Goal: Find specific page/section: Find specific page/section

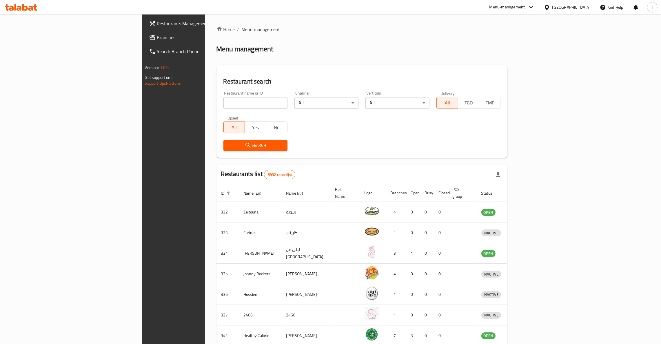
click at [223, 100] on input "search" at bounding box center [255, 103] width 64 height 12
type input "Pinkberry"
click button "Search" at bounding box center [255, 145] width 64 height 11
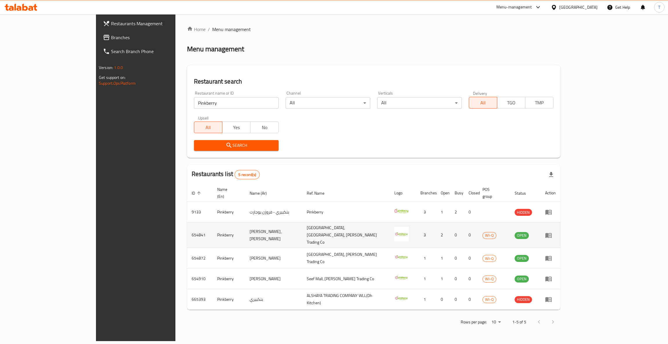
click at [552, 231] on icon "enhanced table" at bounding box center [548, 234] width 7 height 7
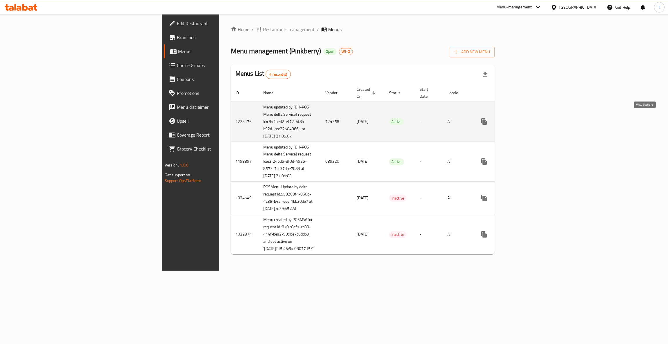
click at [529, 118] on icon "enhanced table" at bounding box center [525, 121] width 7 height 7
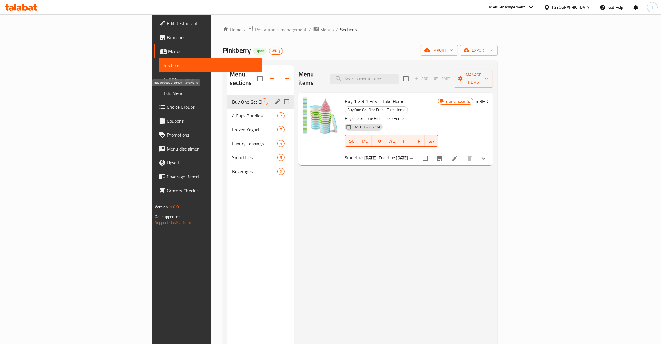
click at [232, 98] on span "Buy One Get One Free - Take Home" at bounding box center [246, 101] width 29 height 7
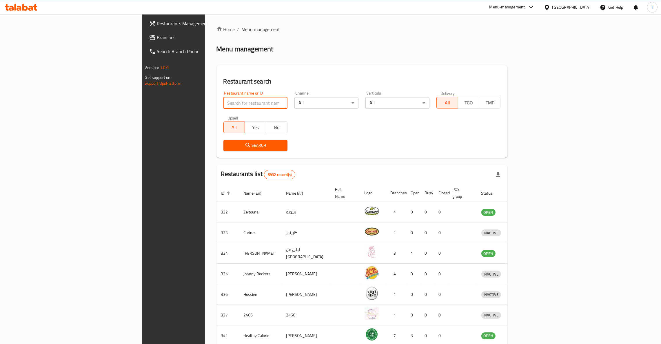
click at [223, 104] on input "search" at bounding box center [255, 103] width 64 height 12
type input "awani"
click button "Search" at bounding box center [255, 145] width 64 height 11
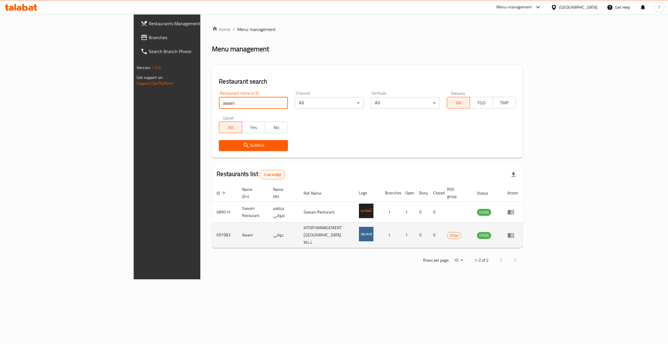
click at [513, 234] on icon "enhanced table" at bounding box center [512, 235] width 2 height 2
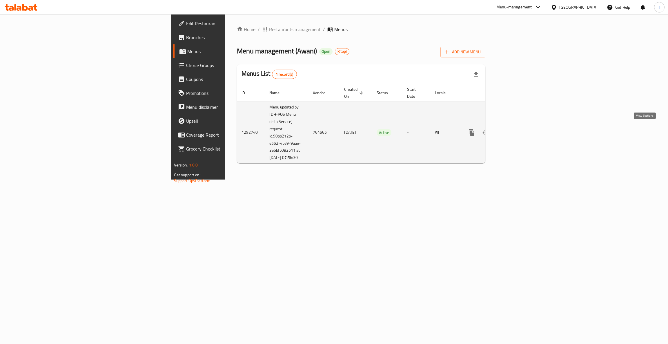
click at [520, 125] on link "enhanced table" at bounding box center [513, 132] width 14 height 14
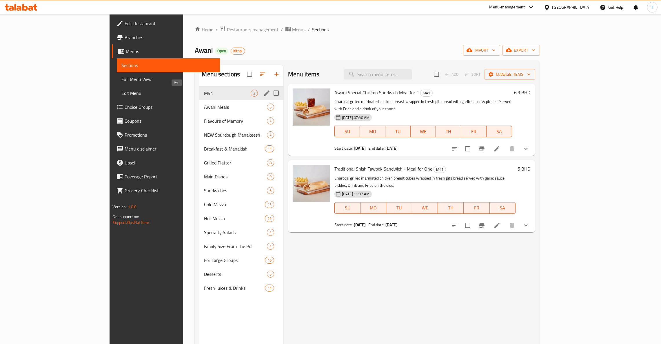
click at [204, 94] on span "M41" at bounding box center [227, 93] width 46 height 7
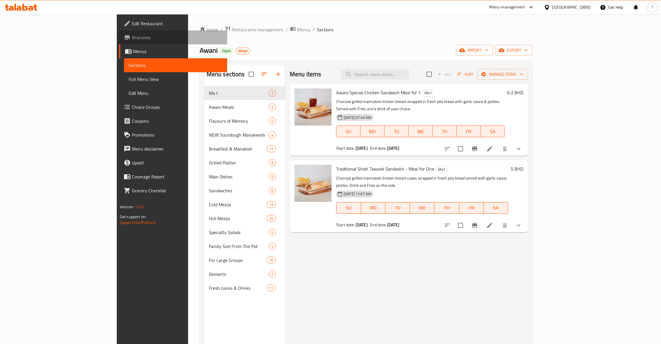
click at [132, 39] on span "Branches" at bounding box center [177, 37] width 91 height 7
